Goal: Communication & Community: Share content

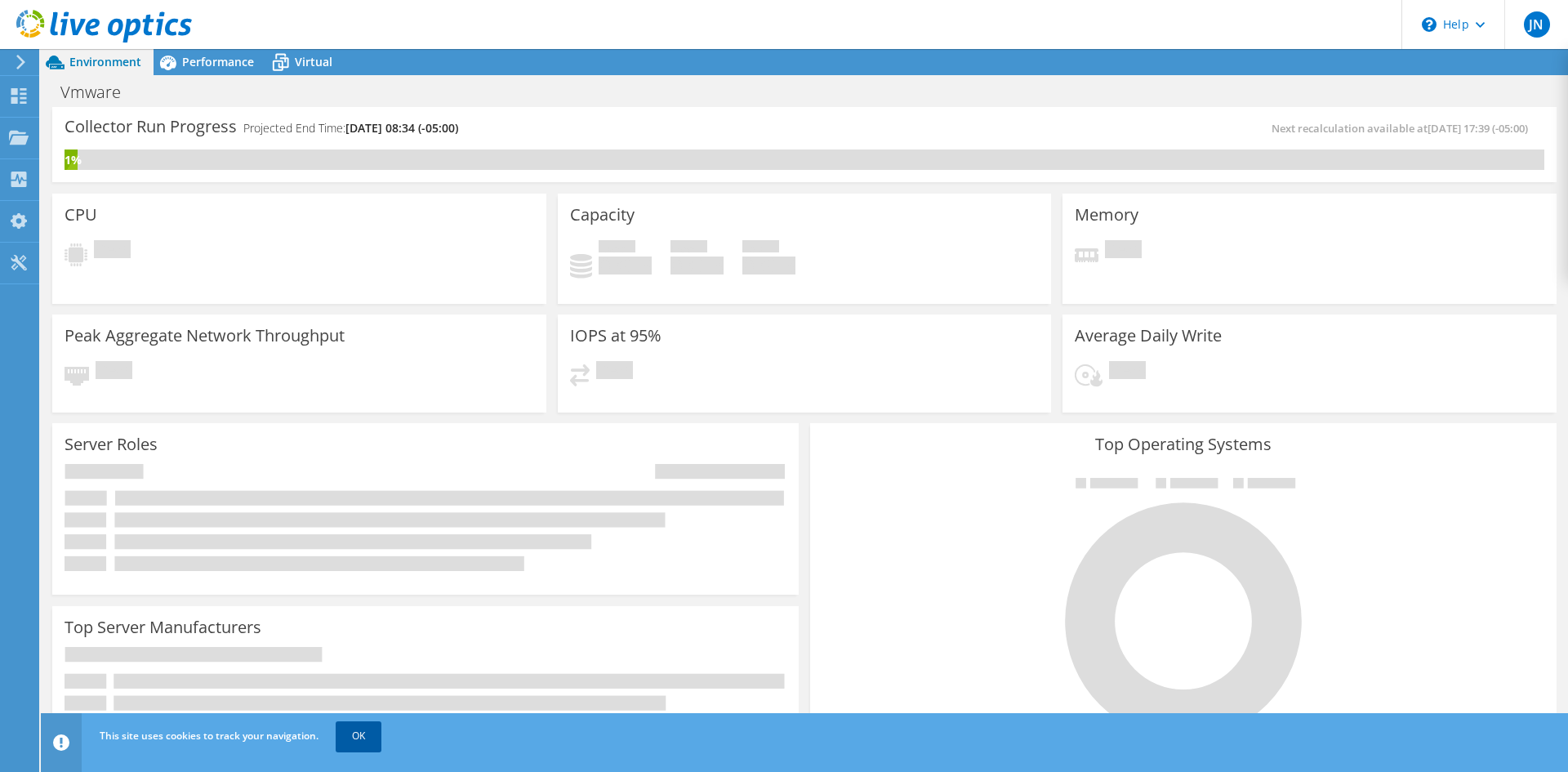
click at [348, 736] on link "OK" at bounding box center [358, 736] width 46 height 29
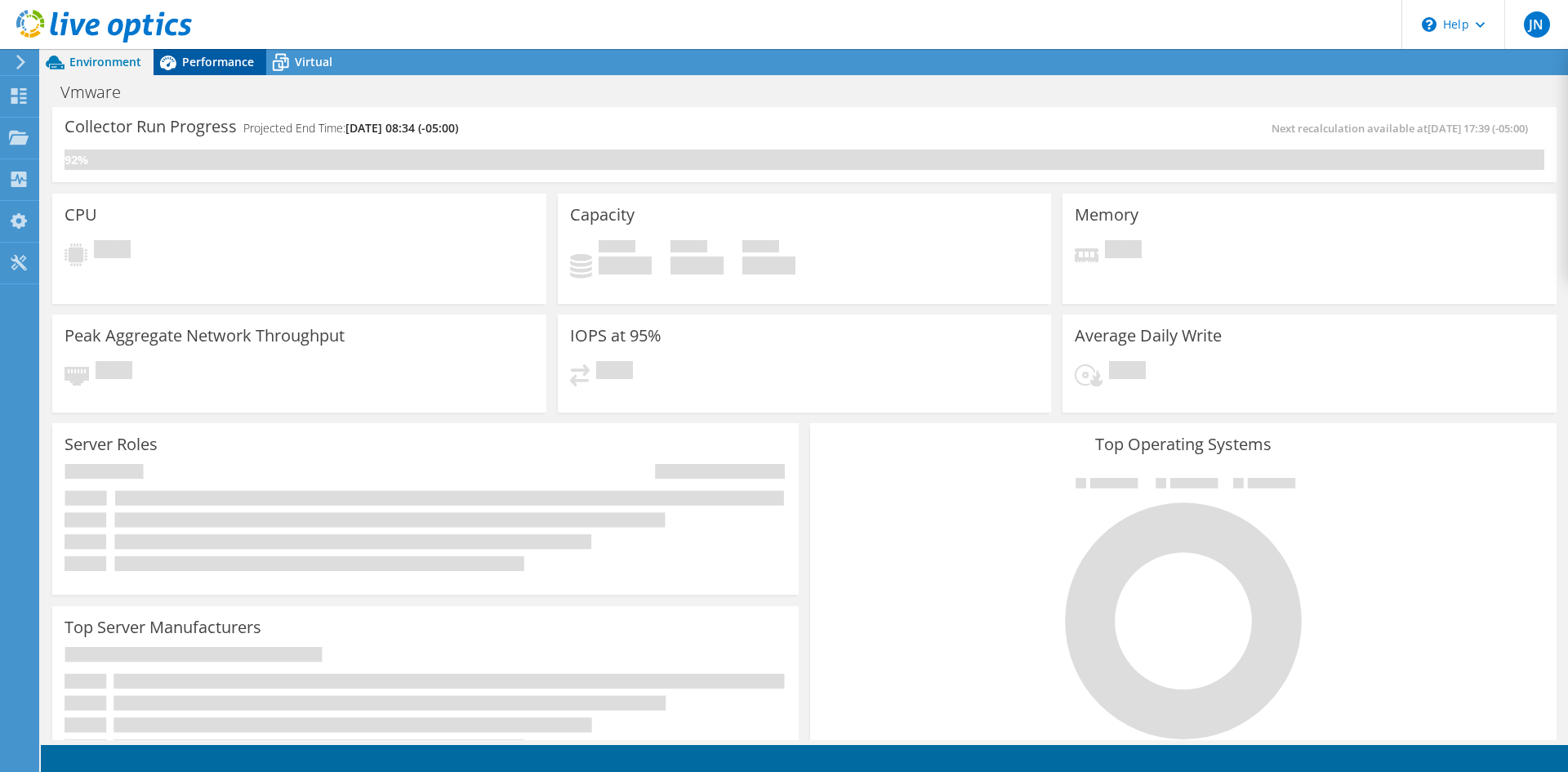
click at [215, 61] on span "Performance" at bounding box center [218, 62] width 72 height 15
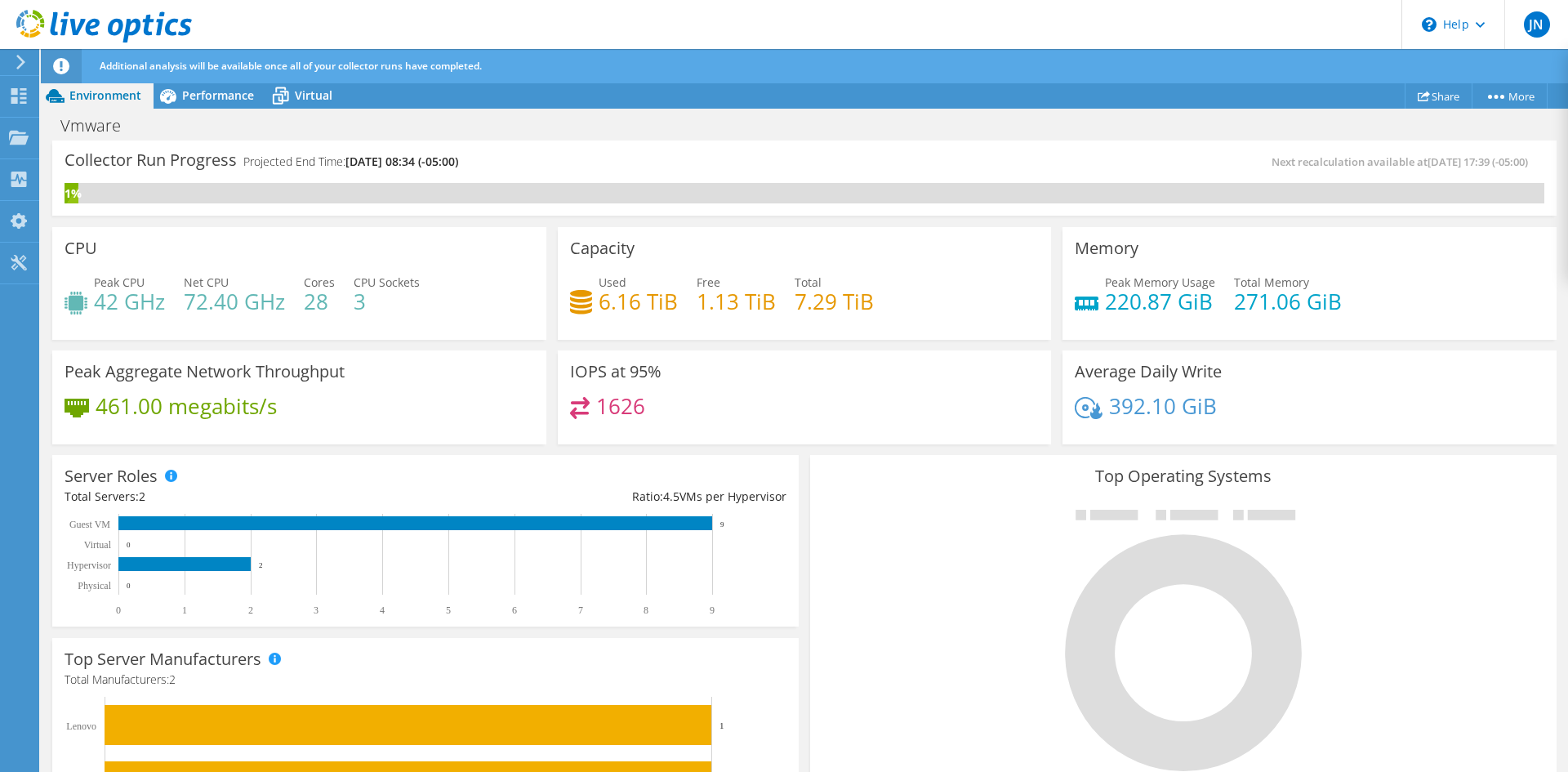
drag, startPoint x: 64, startPoint y: 155, endPoint x: 505, endPoint y: 158, distance: 441.0
click at [505, 158] on div "Collector Run Progress Projected End Time: [DATE] 08:34 (-05:00)" at bounding box center [434, 167] width 739 height 30
click at [507, 158] on div "Collector Run Progress Projected End Time: [DATE] 08:34 (-05:00)" at bounding box center [434, 167] width 739 height 30
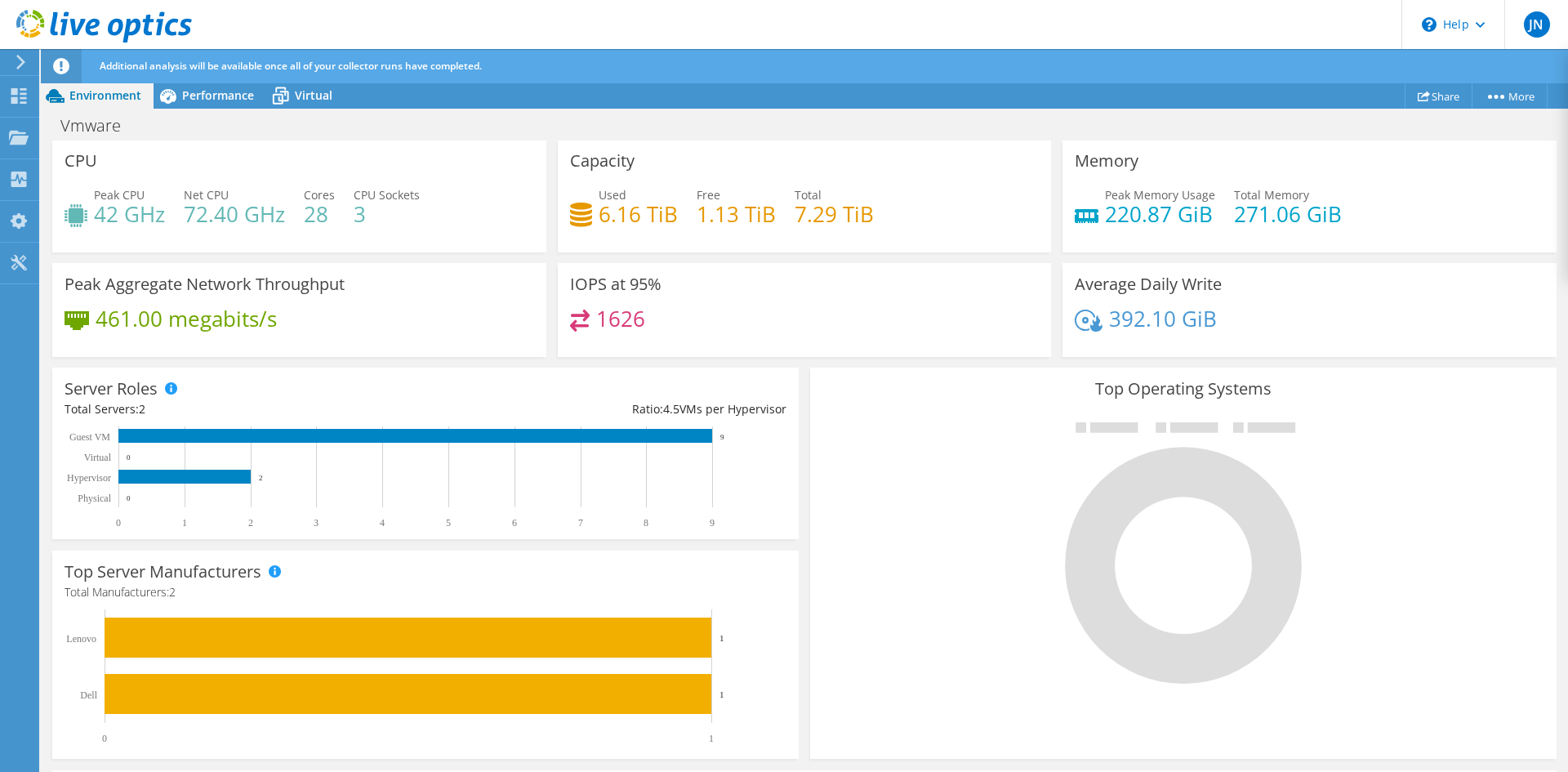
scroll to position [245, 0]
click at [1421, 92] on icon at bounding box center [1424, 96] width 12 height 12
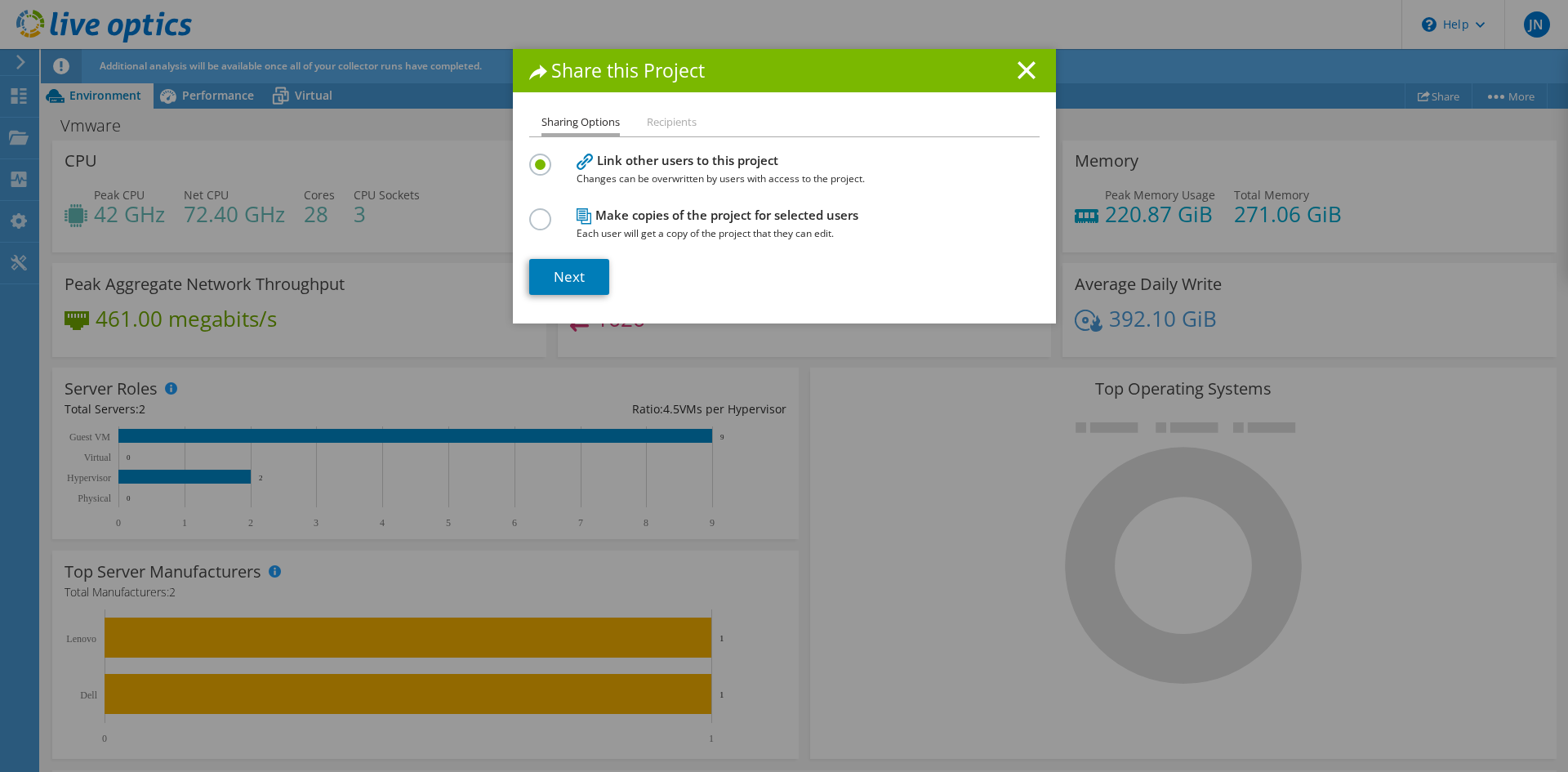
click at [676, 124] on li "Recipients" at bounding box center [672, 123] width 50 height 21
click at [589, 284] on link "Next" at bounding box center [568, 277] width 80 height 36
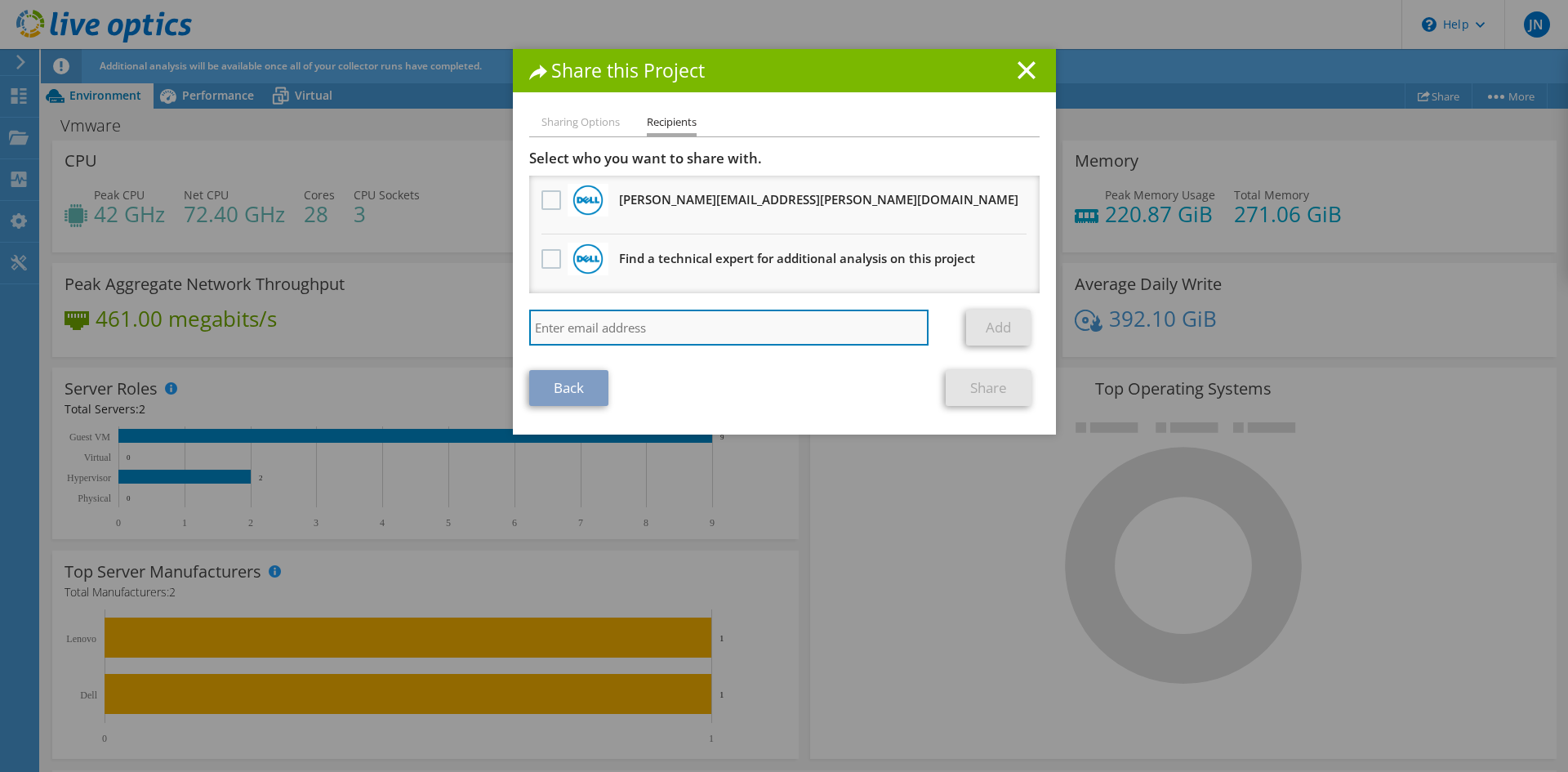
click at [700, 334] on input "search" at bounding box center [729, 327] width 400 height 36
click at [592, 325] on input "search" at bounding box center [729, 327] width 400 height 36
paste input "rsuarez@coem.co"
type input "rsuarez@coem.co"
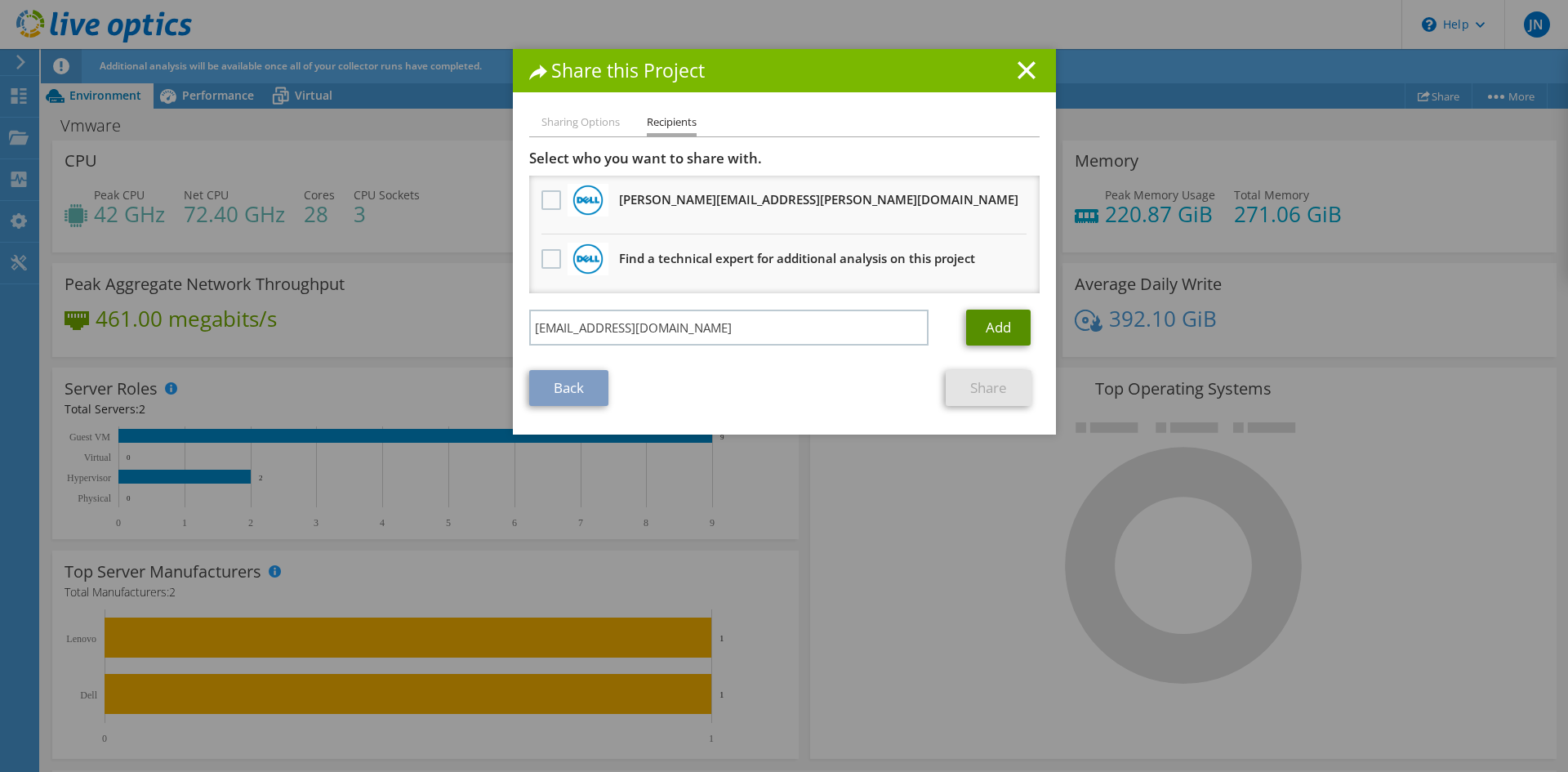
click at [984, 325] on link "Add" at bounding box center [998, 327] width 64 height 36
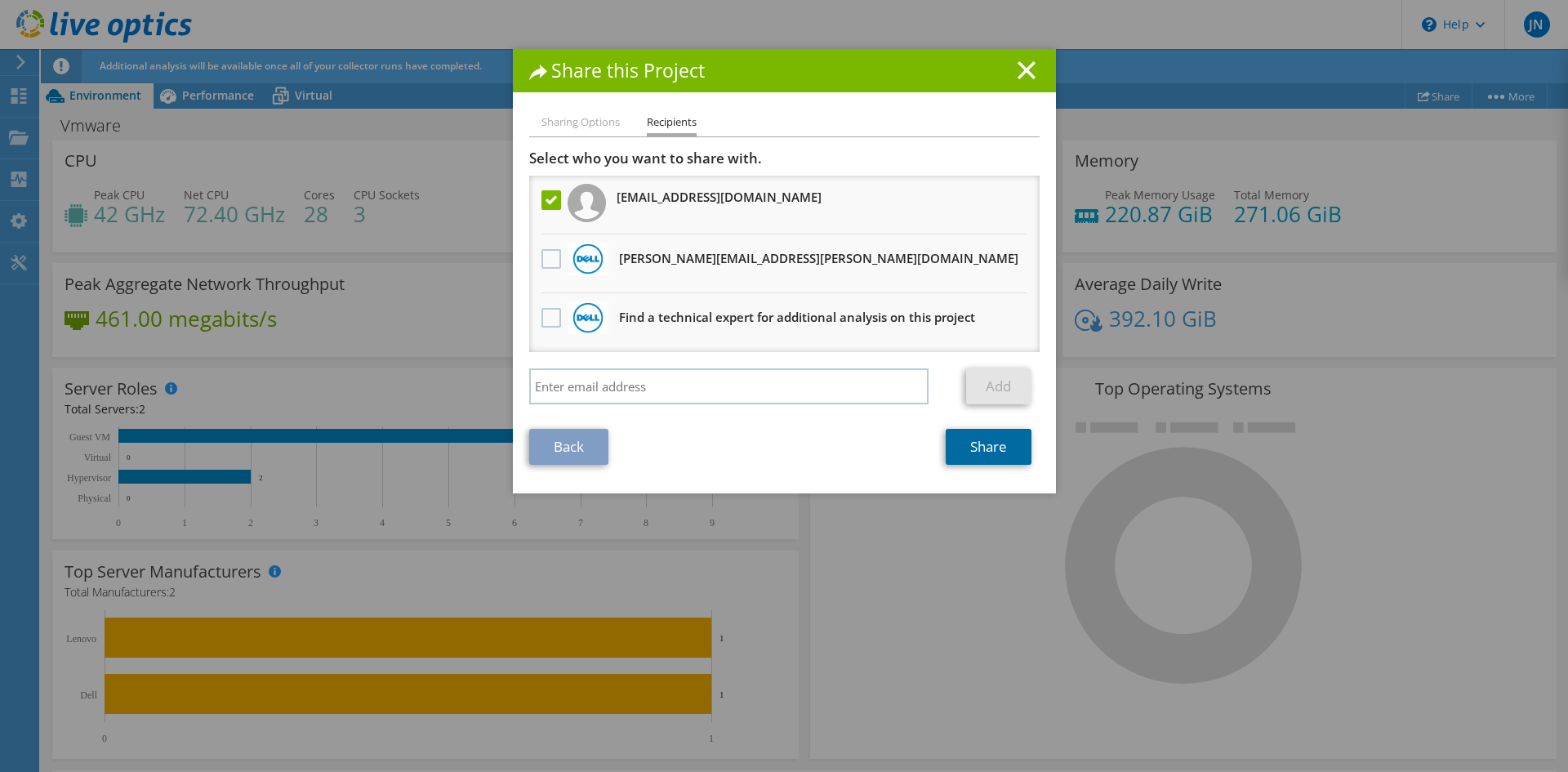
click at [983, 447] on link "Share" at bounding box center [988, 447] width 86 height 36
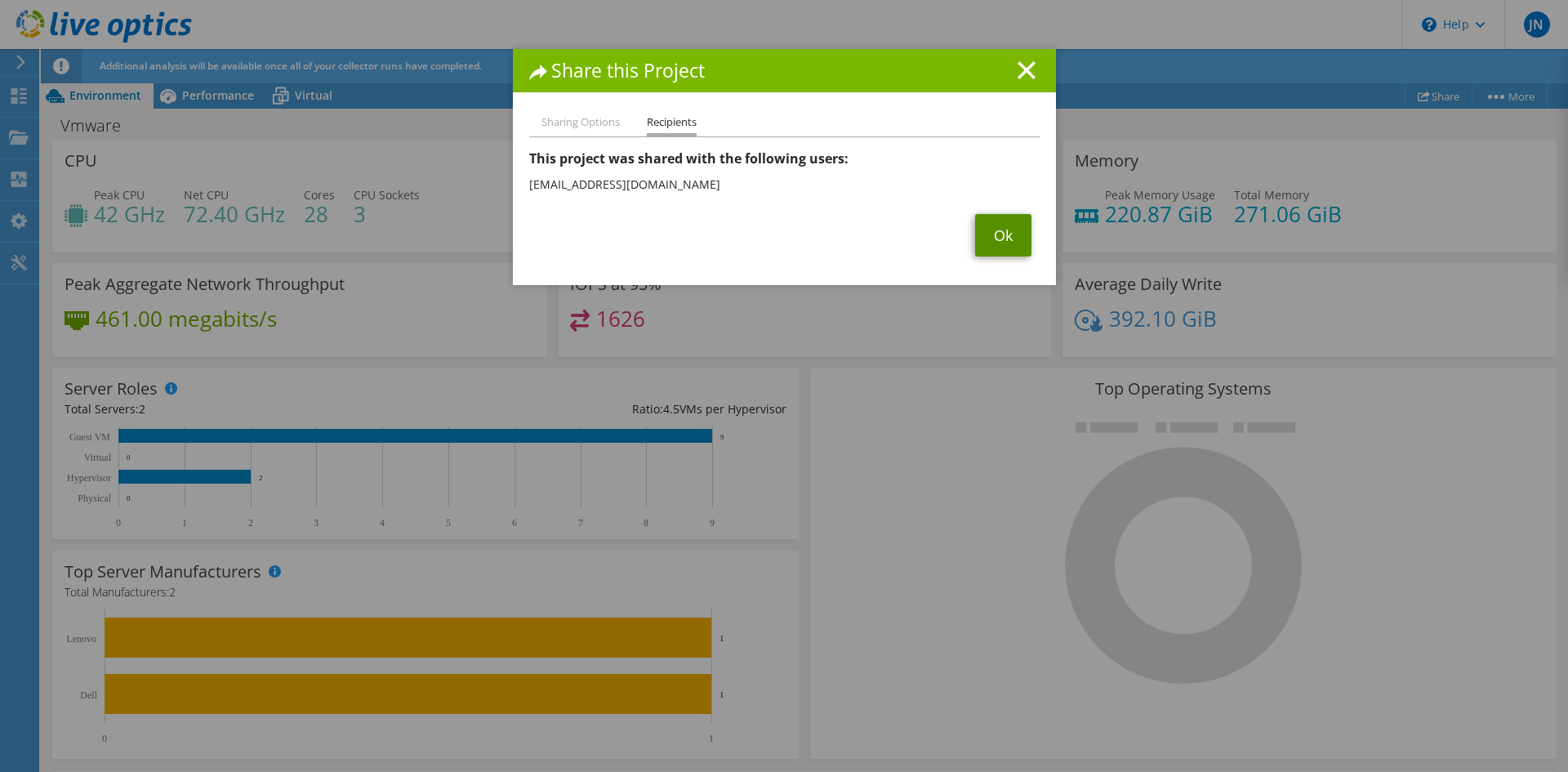
click at [984, 238] on link "Ok" at bounding box center [1003, 234] width 57 height 42
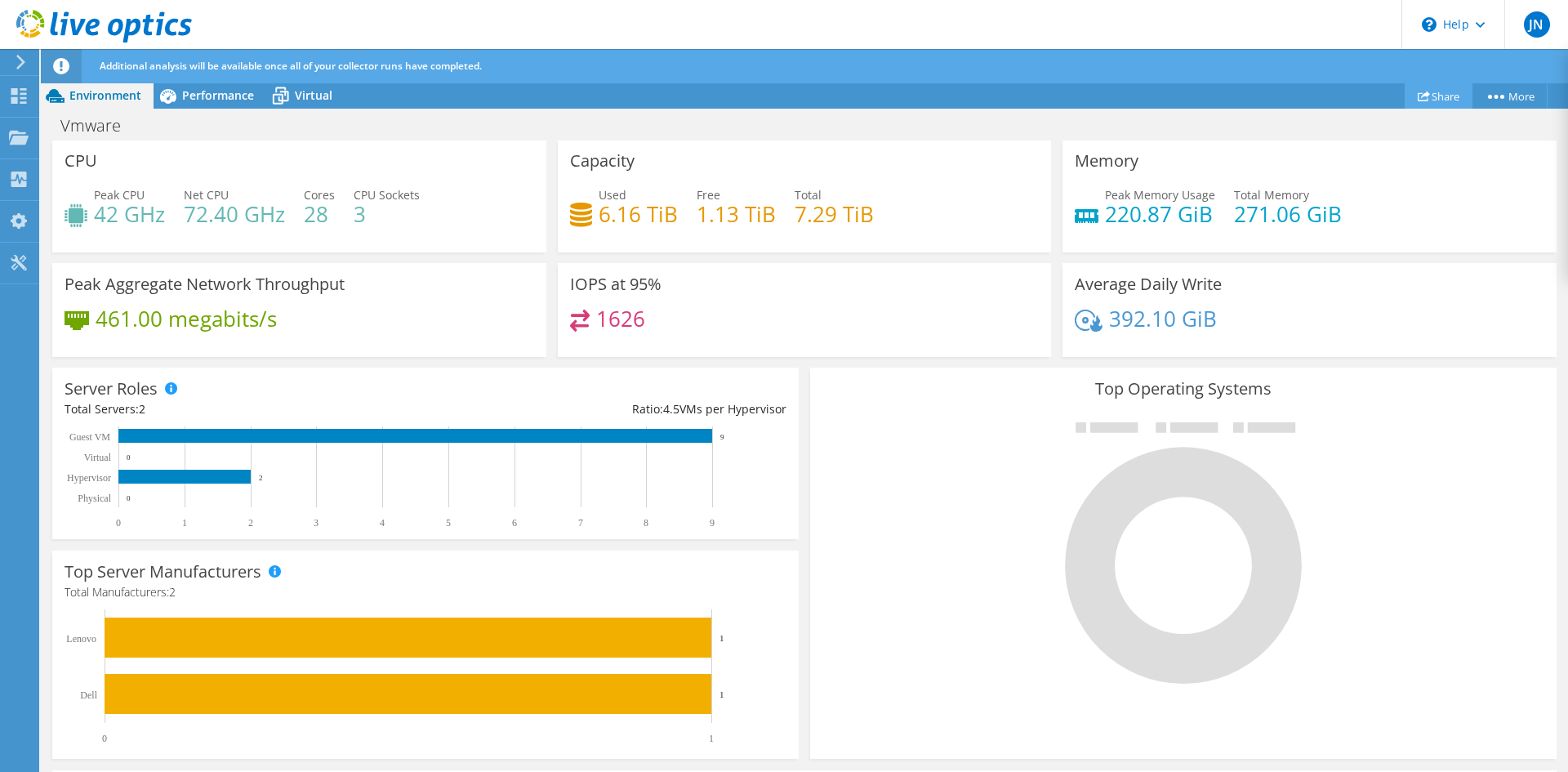
click at [1433, 101] on link "Share" at bounding box center [1437, 95] width 68 height 25
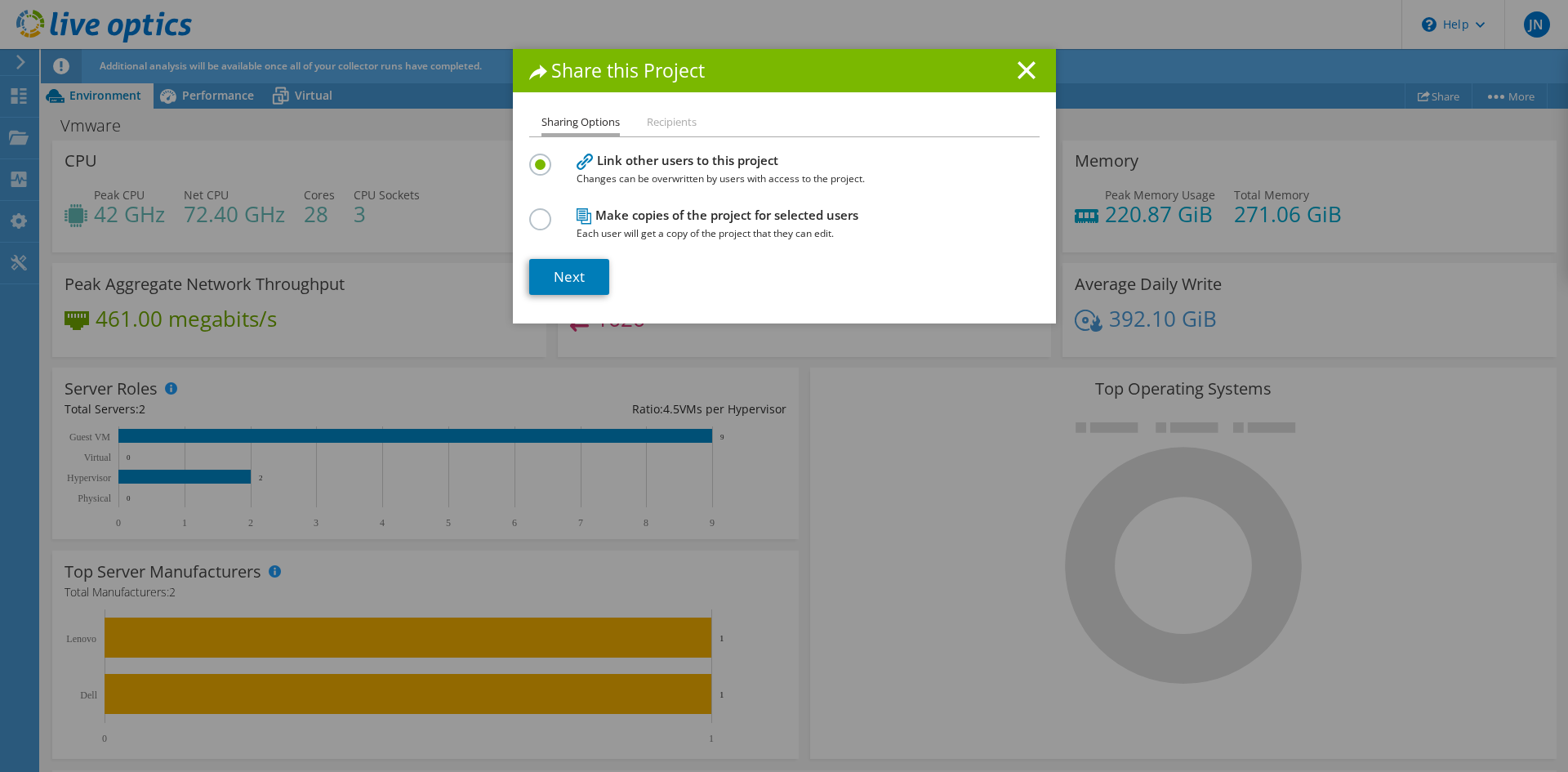
click at [685, 119] on li "Recipients" at bounding box center [672, 123] width 50 height 21
click at [660, 126] on li "Recipients" at bounding box center [672, 123] width 50 height 21
click at [529, 212] on label at bounding box center [543, 210] width 28 height 4
click at [0, 0] on input "radio" at bounding box center [0, 0] width 0 height 0
click at [556, 273] on link "Next" at bounding box center [568, 277] width 80 height 36
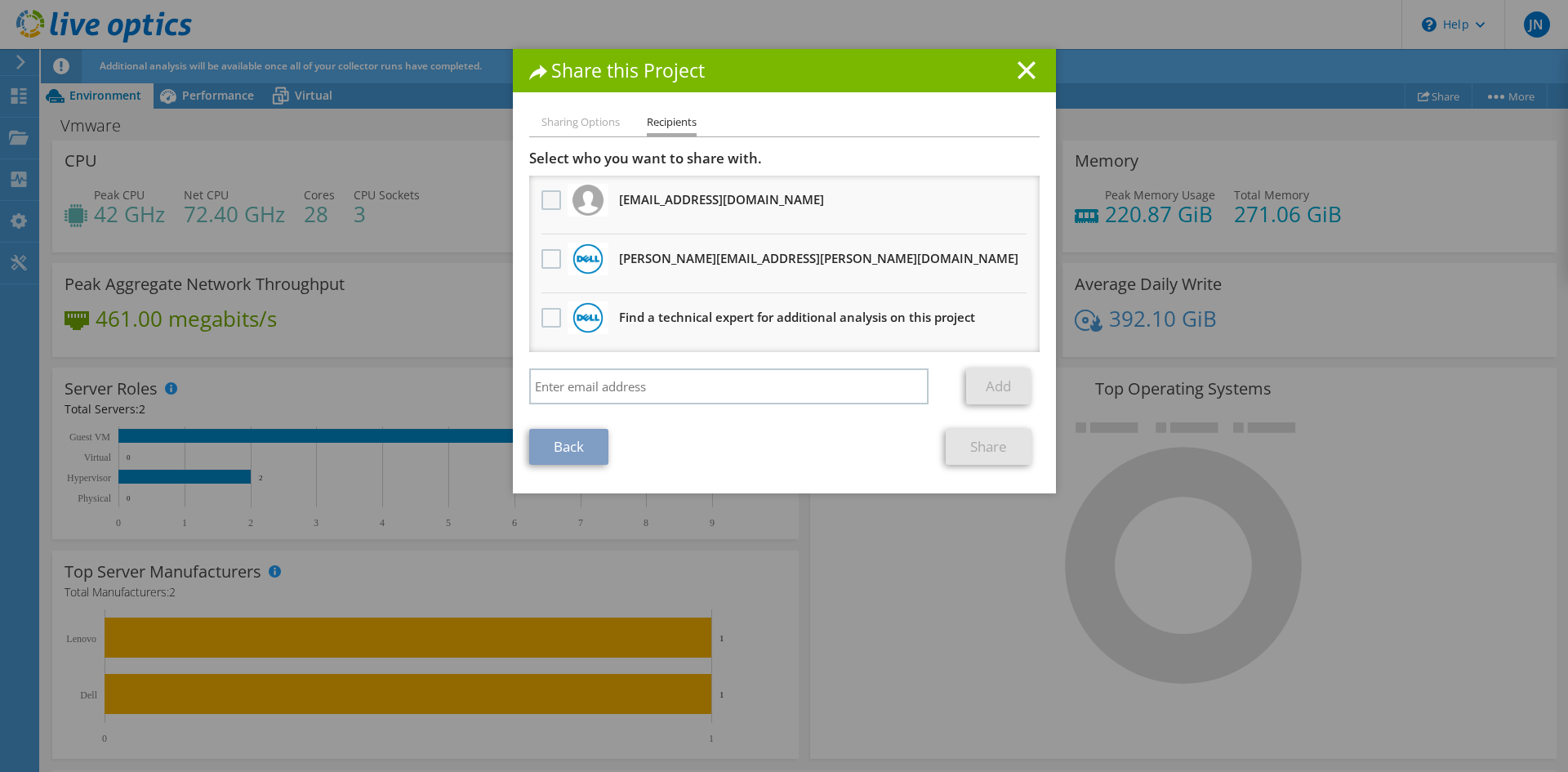
click at [541, 199] on label at bounding box center [553, 200] width 24 height 20
click at [0, 0] on input "checkbox" at bounding box center [0, 0] width 0 height 0
click at [581, 451] on link "Back" at bounding box center [568, 447] width 79 height 36
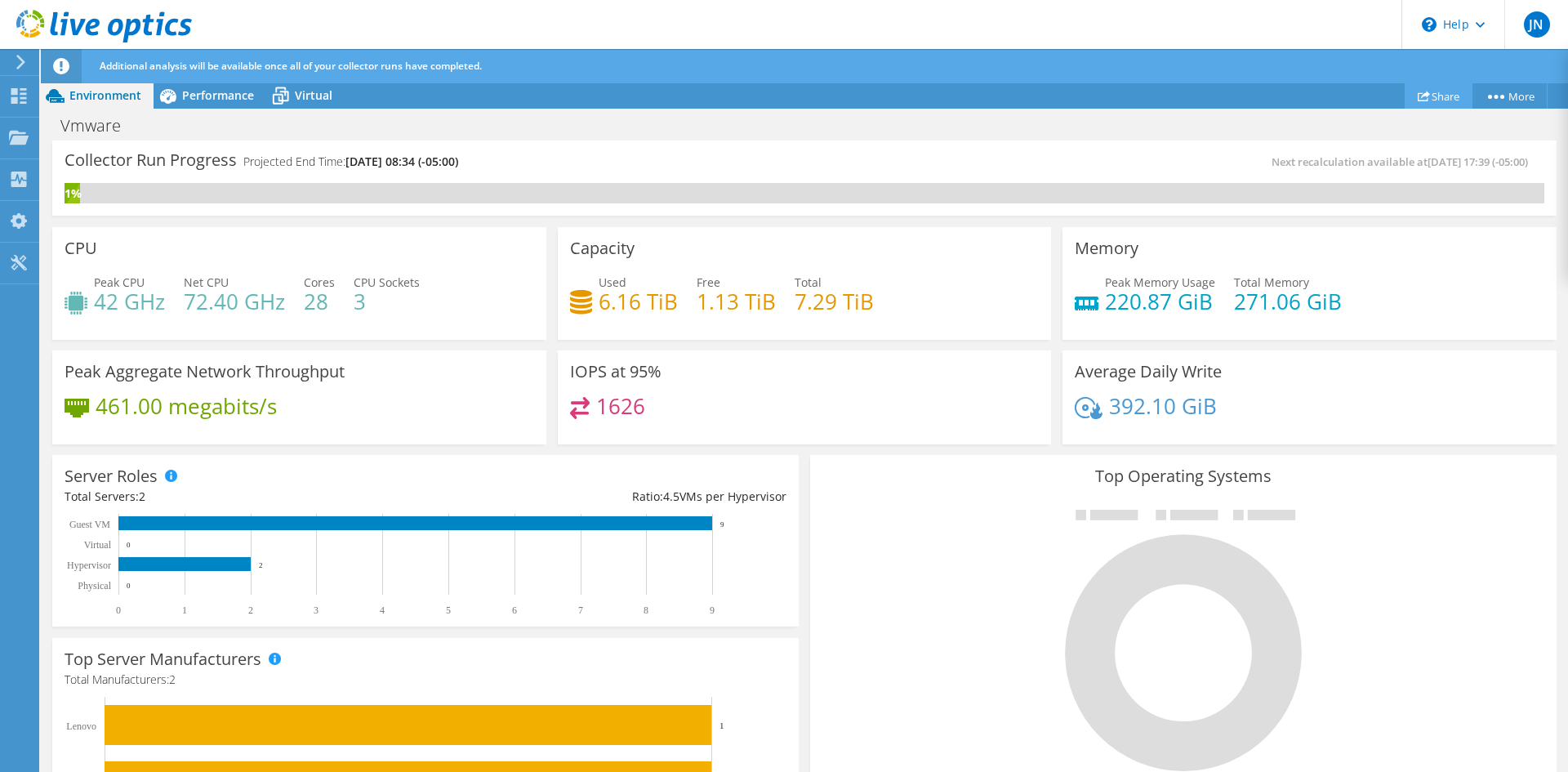
click at [1431, 105] on link "Share" at bounding box center [1437, 95] width 68 height 25
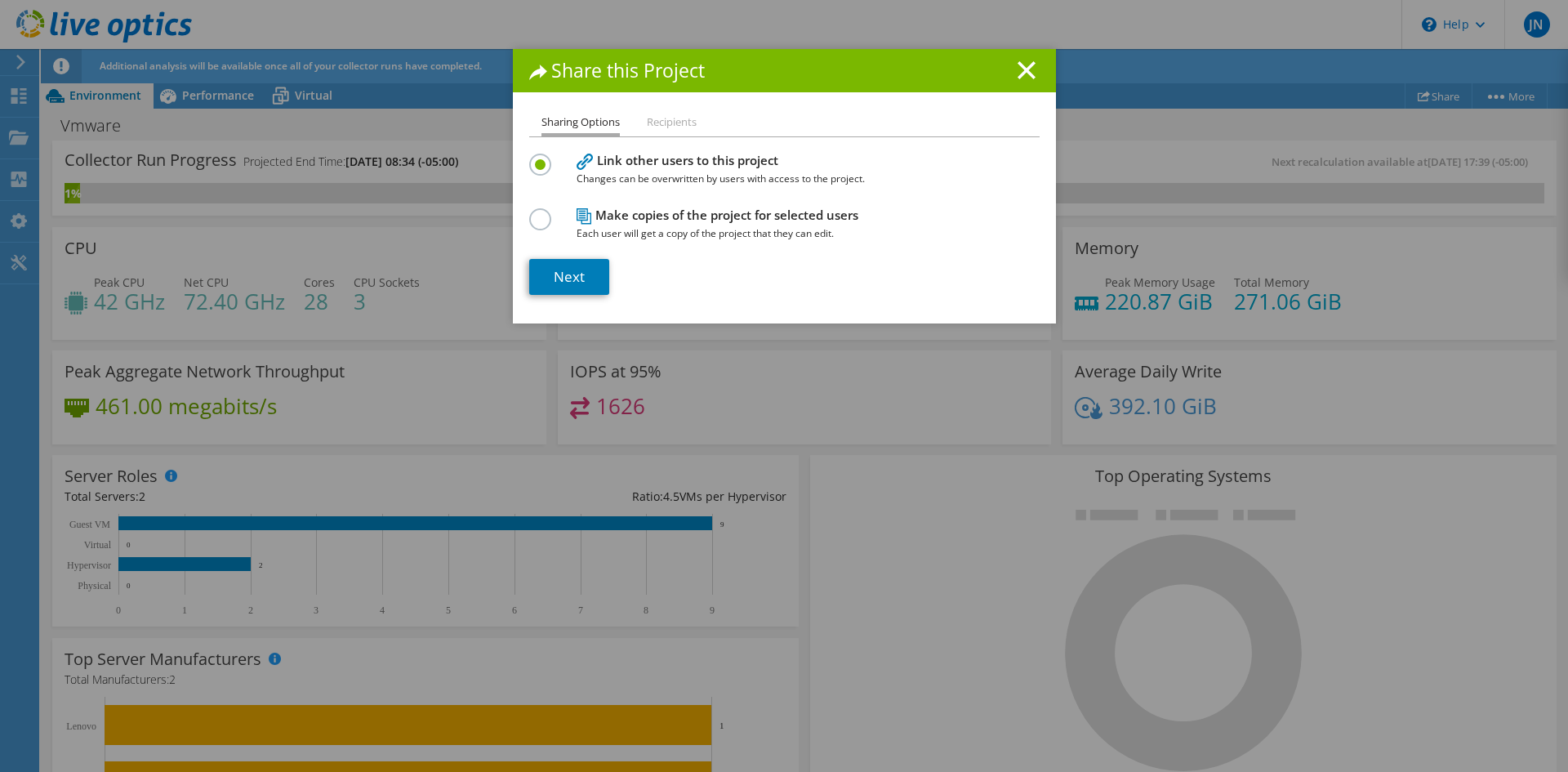
click at [652, 132] on li "Recipients" at bounding box center [672, 123] width 50 height 21
click at [668, 117] on li "Recipients" at bounding box center [672, 123] width 50 height 21
click at [1018, 69] on icon at bounding box center [1026, 70] width 18 height 18
